Goal: Ask a question: Seek information or help from site administrators or community

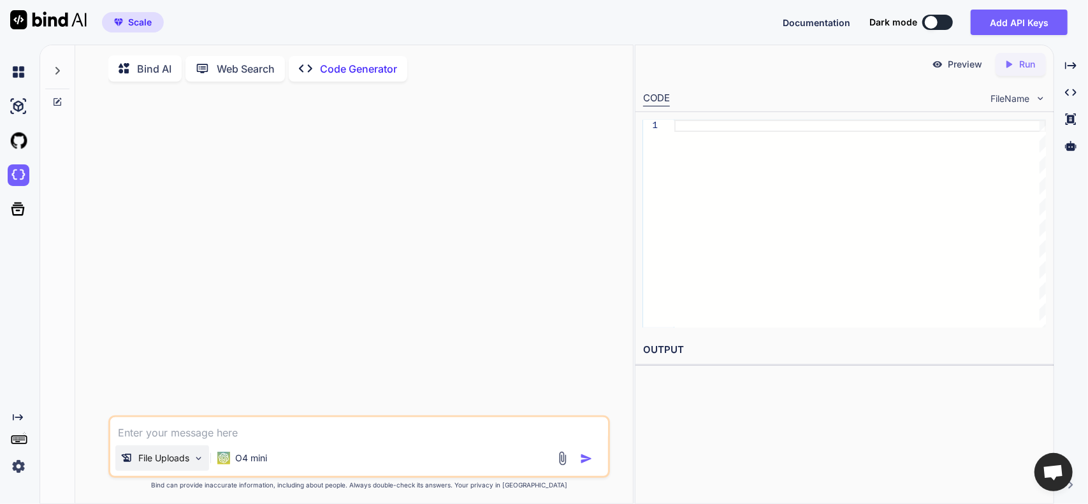
click at [189, 463] on p "File Uploads" at bounding box center [163, 458] width 51 height 13
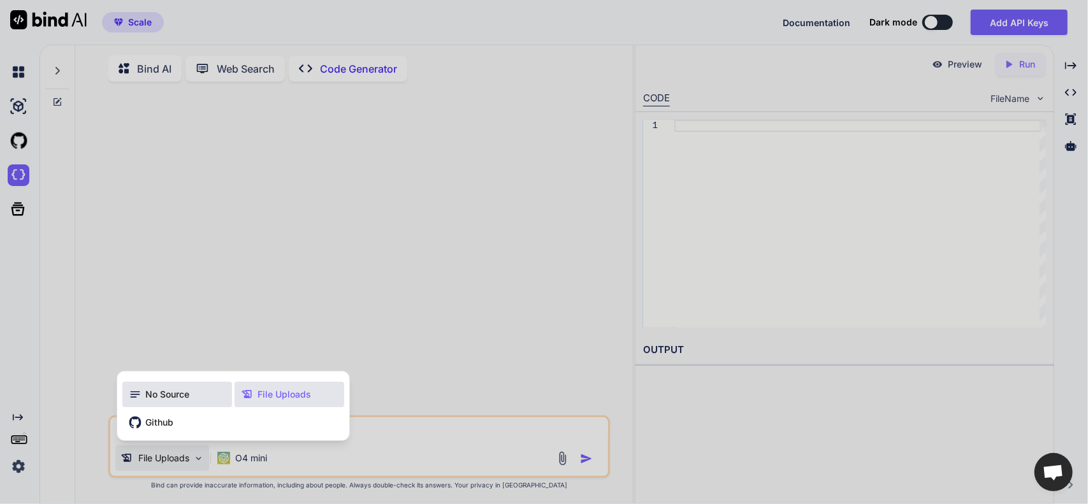
click at [173, 396] on span "No Source" at bounding box center [167, 394] width 44 height 13
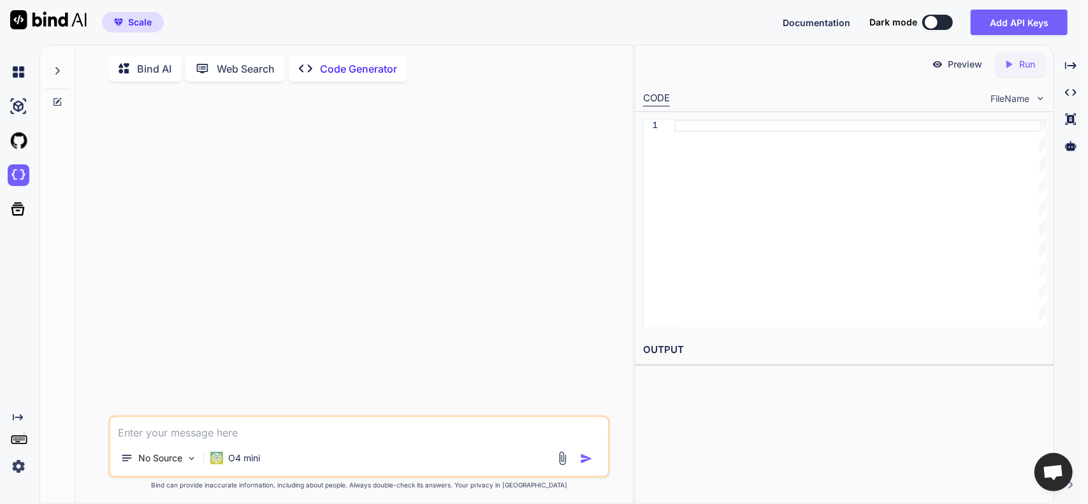
click at [140, 115] on div at bounding box center [360, 254] width 499 height 324
click at [236, 440] on textarea at bounding box center [359, 428] width 498 height 23
type textarea "What is a transliteration"
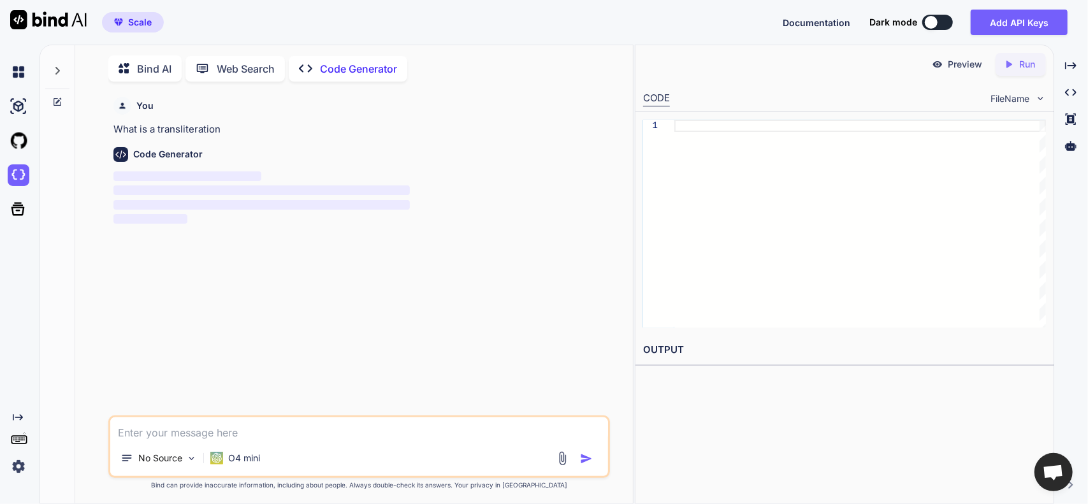
scroll to position [4, 0]
click at [16, 82] on img at bounding box center [19, 72] width 22 height 22
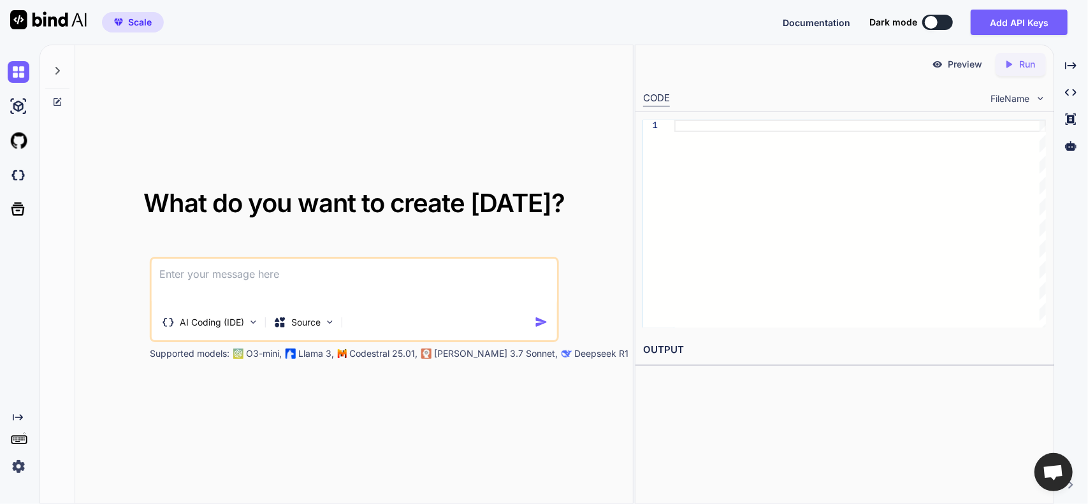
click at [241, 276] on textarea at bounding box center [354, 282] width 405 height 47
type textarea "what is a transliteration"
click at [251, 327] on div "AI Coding (IDE)" at bounding box center [210, 322] width 107 height 25
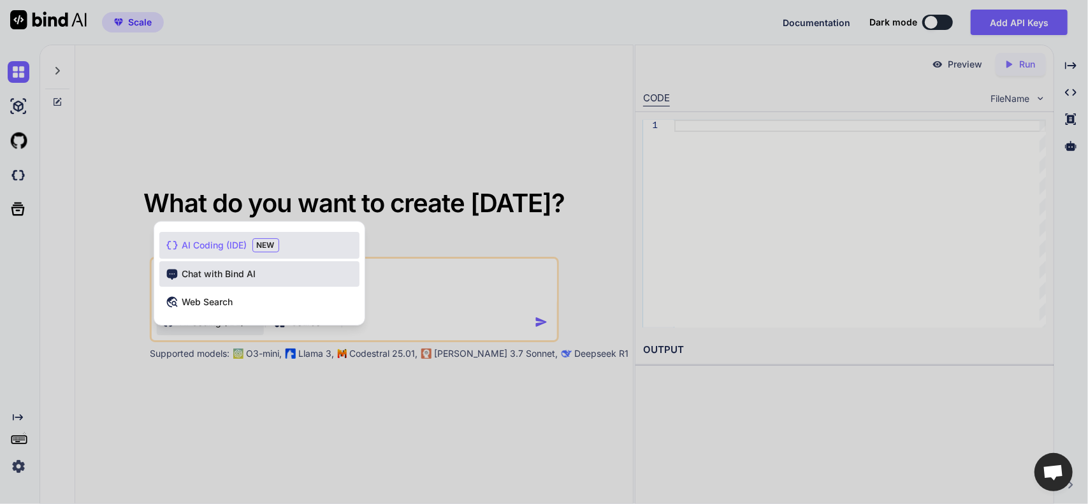
click at [224, 282] on div "Chat with Bind AI" at bounding box center [259, 273] width 200 height 25
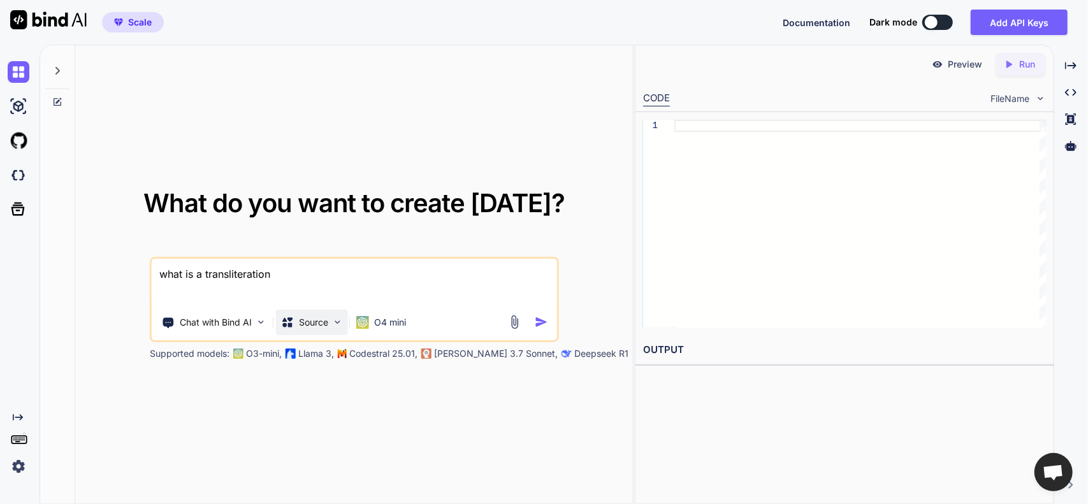
click at [330, 322] on div "Source" at bounding box center [312, 322] width 72 height 25
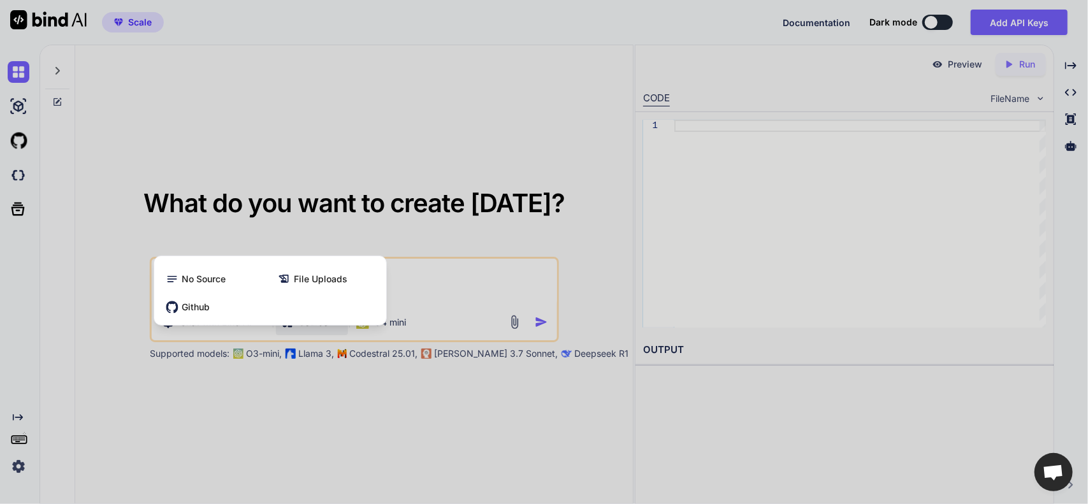
click at [327, 326] on div at bounding box center [544, 252] width 1088 height 504
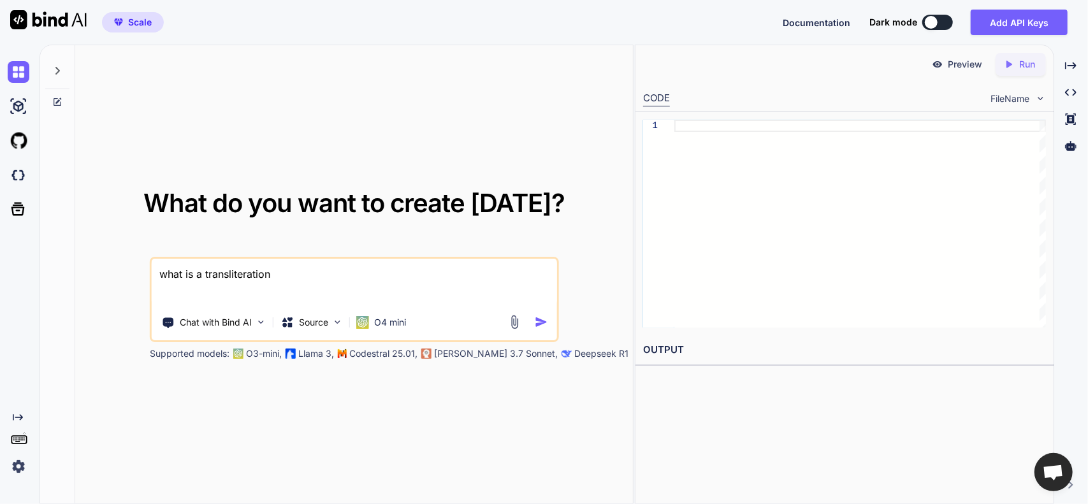
click at [543, 322] on img "button" at bounding box center [541, 321] width 13 height 13
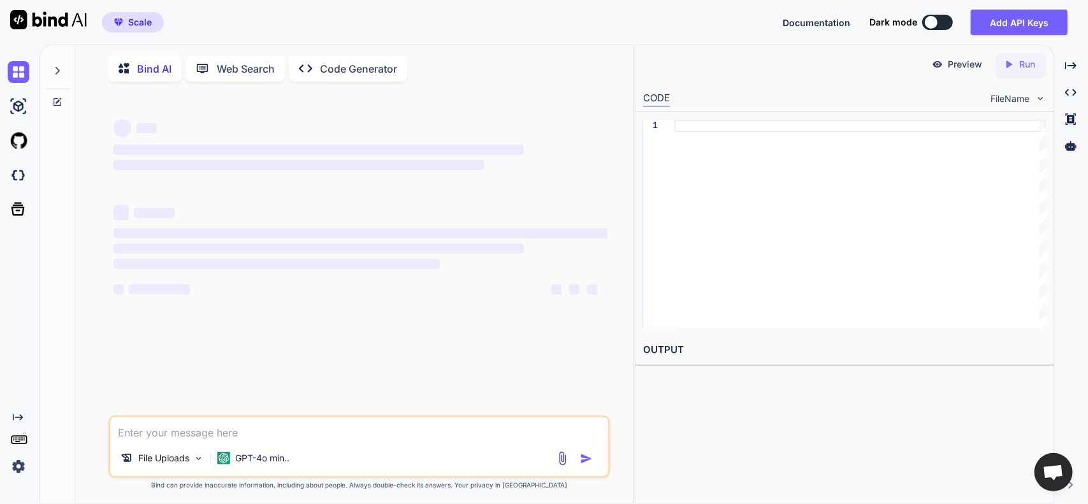
scroll to position [4, 0]
